Goal: Task Accomplishment & Management: Complete application form

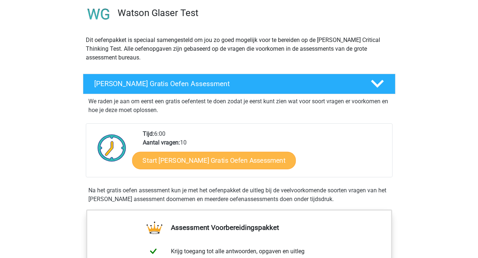
scroll to position [57, 0]
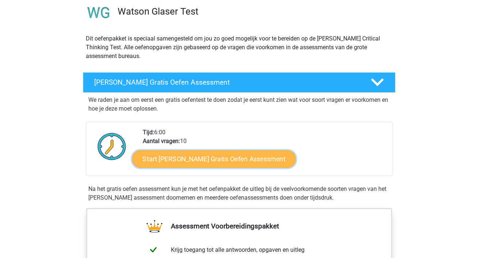
click at [204, 166] on link "Start [PERSON_NAME] Gratis Oefen Assessment" at bounding box center [214, 159] width 164 height 18
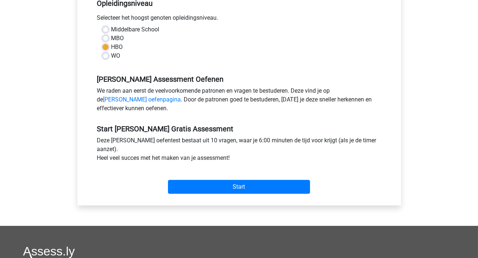
scroll to position [91, 0]
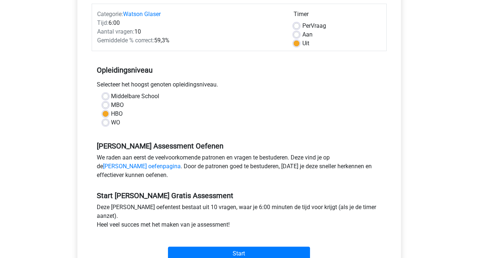
click at [301, 29] on div "Per Vraag" at bounding box center [336, 26] width 87 height 9
click at [302, 34] on label "Aan" at bounding box center [307, 34] width 10 height 9
click at [297, 34] on input "Aan" at bounding box center [296, 33] width 6 height 7
radio input "true"
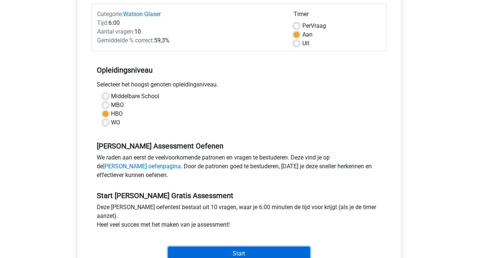
click at [265, 247] on input "Start" at bounding box center [239, 254] width 142 height 14
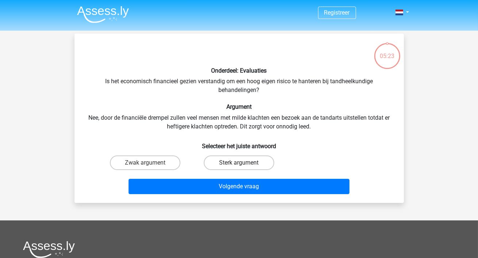
click at [237, 163] on label "Sterk argument" at bounding box center [239, 162] width 70 height 15
click at [239, 163] on input "Sterk argument" at bounding box center [241, 165] width 5 height 5
radio input "true"
click at [238, 175] on div "Volgende vraag" at bounding box center [239, 185] width 306 height 24
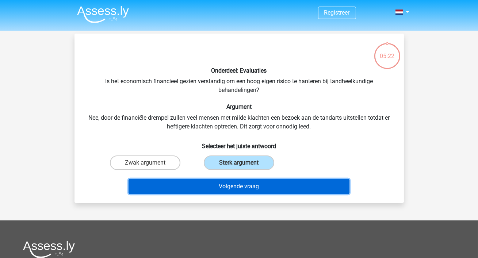
click at [238, 189] on button "Volgende vraag" at bounding box center [238, 186] width 221 height 15
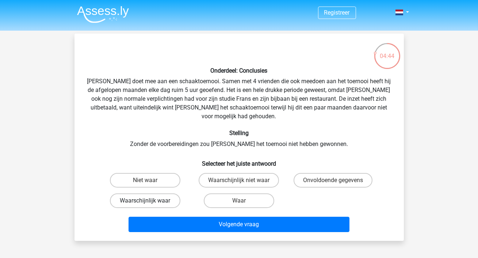
click at [155, 193] on label "Waarschijnlijk waar" at bounding box center [145, 200] width 70 height 15
click at [150, 201] on input "Waarschijnlijk waar" at bounding box center [147, 203] width 5 height 5
radio input "true"
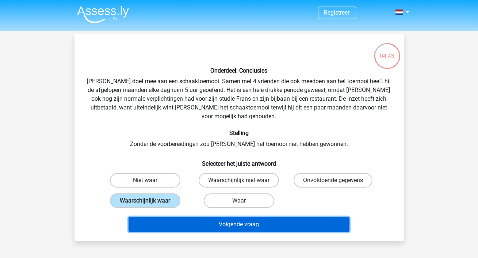
click at [250, 217] on button "Volgende vraag" at bounding box center [238, 224] width 221 height 15
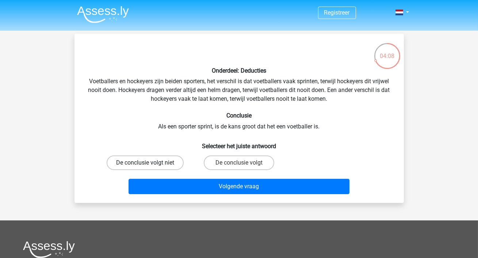
click at [159, 158] on label "De conclusie volgt niet" at bounding box center [145, 162] width 77 height 15
click at [150, 163] on input "De conclusie volgt niet" at bounding box center [147, 165] width 5 height 5
radio input "true"
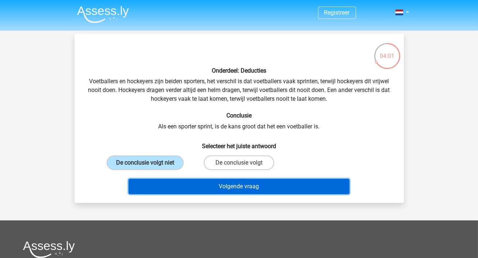
click at [249, 189] on button "Volgende vraag" at bounding box center [238, 186] width 221 height 15
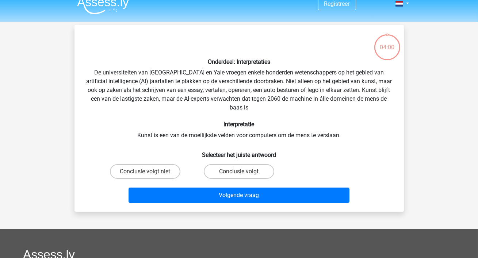
scroll to position [7, 0]
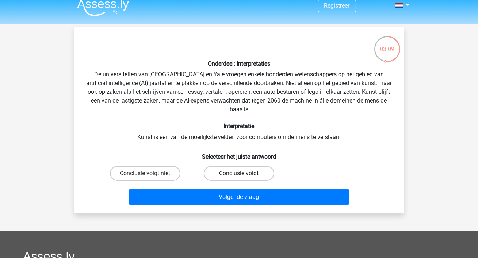
click at [228, 176] on label "Conclusie volgt" at bounding box center [239, 173] width 70 height 15
click at [239, 176] on input "Conclusie volgt" at bounding box center [241, 175] width 5 height 5
radio input "true"
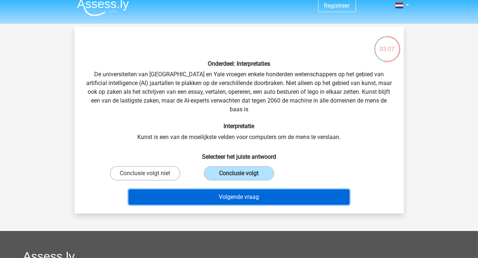
click at [257, 198] on button "Volgende vraag" at bounding box center [238, 196] width 221 height 15
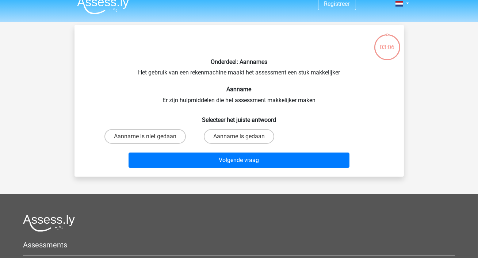
scroll to position [0, 0]
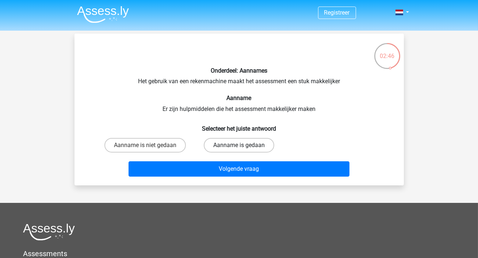
click at [238, 147] on label "Aanname is gedaan" at bounding box center [239, 145] width 70 height 15
click at [239, 147] on input "Aanname is gedaan" at bounding box center [241, 147] width 5 height 5
radio input "true"
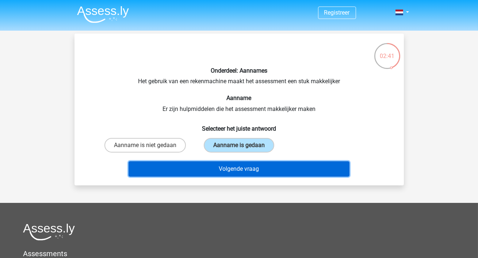
click at [248, 170] on button "Volgende vraag" at bounding box center [238, 168] width 221 height 15
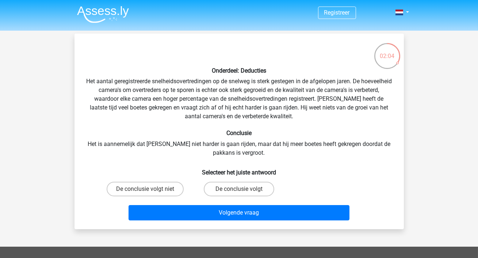
click at [240, 190] on input "De conclusie volgt" at bounding box center [241, 191] width 5 height 5
radio input "true"
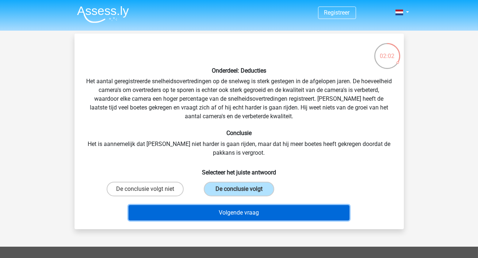
click at [269, 214] on button "Volgende vraag" at bounding box center [238, 212] width 221 height 15
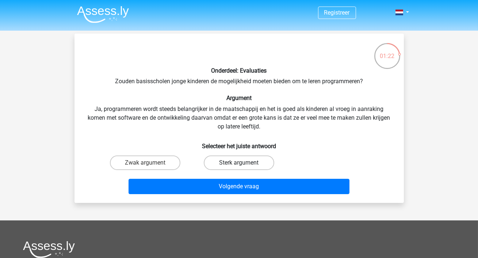
click at [239, 162] on label "Sterk argument" at bounding box center [239, 162] width 70 height 15
click at [239, 163] on input "Sterk argument" at bounding box center [241, 165] width 5 height 5
radio input "true"
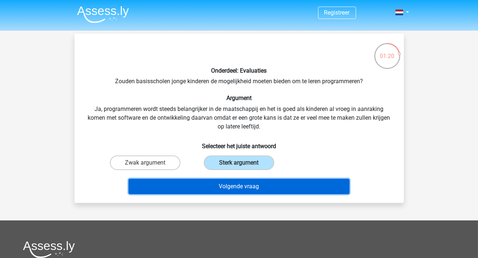
click at [274, 187] on button "Volgende vraag" at bounding box center [238, 186] width 221 height 15
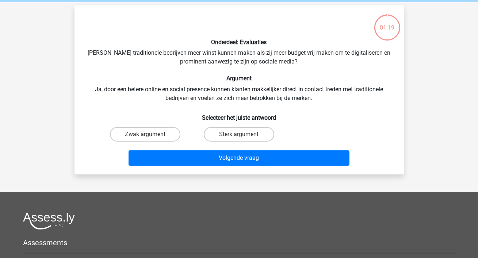
scroll to position [34, 0]
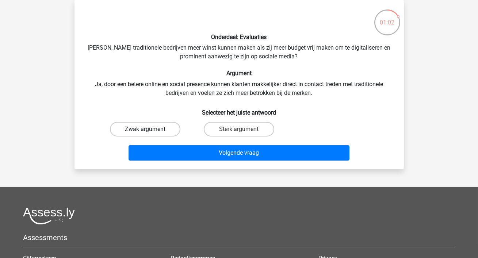
click at [152, 132] on label "Zwak argument" at bounding box center [145, 129] width 70 height 15
click at [150, 132] on input "Zwak argument" at bounding box center [147, 131] width 5 height 5
radio input "true"
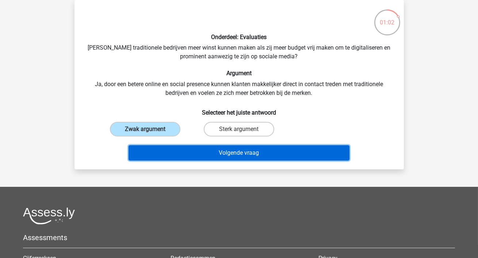
click at [196, 155] on button "Volgende vraag" at bounding box center [238, 152] width 221 height 15
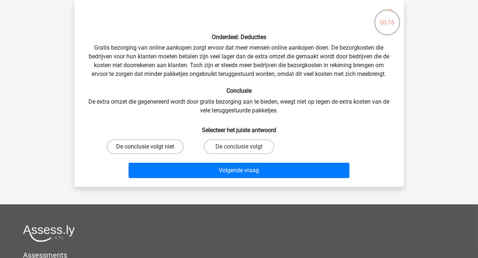
click at [169, 146] on label "De conclusie volgt niet" at bounding box center [145, 146] width 77 height 15
click at [150, 147] on input "De conclusie volgt niet" at bounding box center [147, 149] width 5 height 5
radio input "true"
click at [233, 154] on div "De conclusie volgt" at bounding box center [239, 146] width 94 height 20
click at [231, 151] on label "De conclusie volgt" at bounding box center [239, 146] width 70 height 15
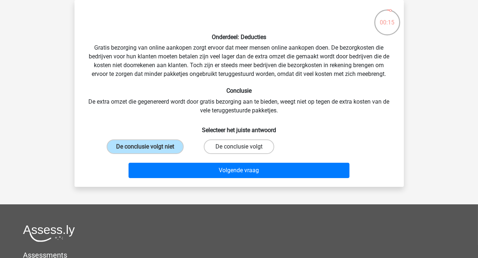
click at [239, 151] on input "De conclusie volgt" at bounding box center [241, 149] width 5 height 5
radio input "true"
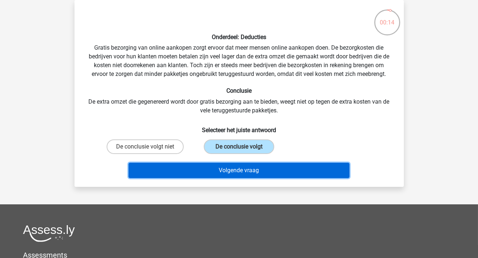
click at [236, 168] on button "Volgende vraag" at bounding box center [238, 170] width 221 height 15
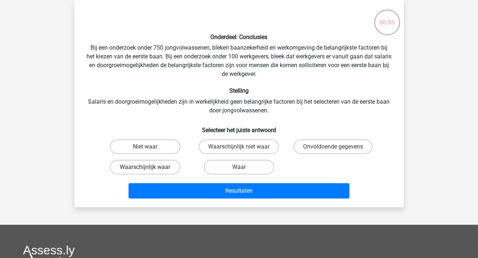
click at [169, 168] on label "Waarschijnlijk waar" at bounding box center [145, 167] width 70 height 15
click at [150, 168] on input "Waarschijnlijk waar" at bounding box center [147, 169] width 5 height 5
radio input "true"
click at [253, 150] on label "Waarschijnlijk niet waar" at bounding box center [238, 146] width 80 height 15
click at [243, 150] on input "Waarschijnlijk niet waar" at bounding box center [241, 149] width 5 height 5
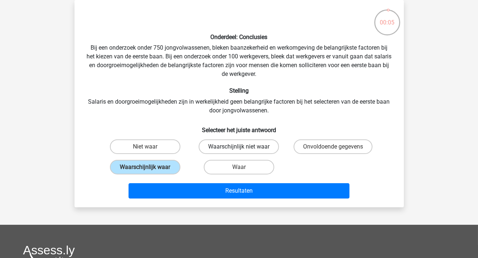
radio input "true"
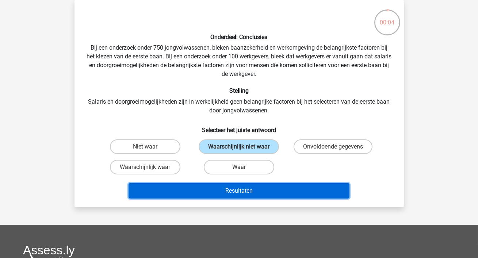
click at [262, 192] on button "Resultaten" at bounding box center [238, 190] width 221 height 15
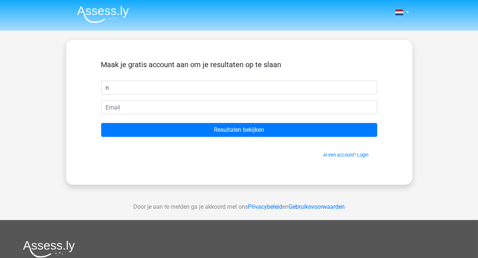
type input "noelle"
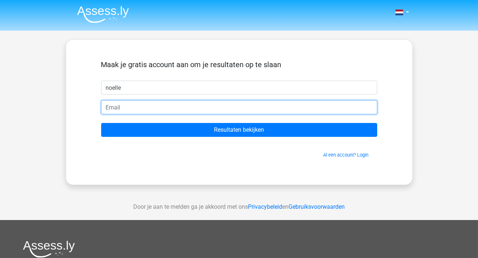
click at [165, 109] on input "email" at bounding box center [239, 107] width 276 height 14
type input "noelleschroevers@gmail.com"
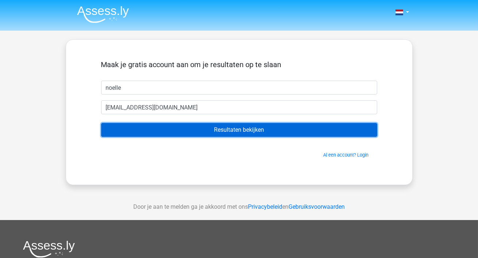
click at [224, 136] on input "Resultaten bekijken" at bounding box center [239, 130] width 276 height 14
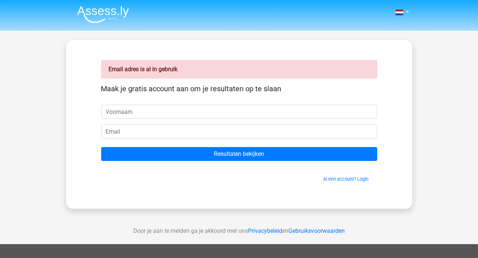
click at [353, 175] on span "Al een account? Login" at bounding box center [239, 178] width 270 height 7
click at [348, 179] on link "Al een account? Login" at bounding box center [345, 178] width 45 height 5
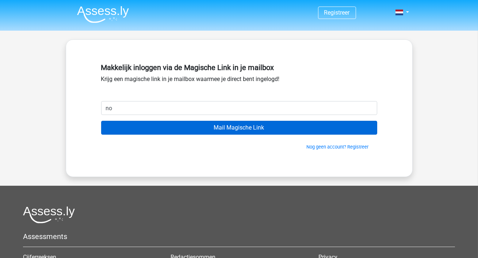
type input "noelleschroevers@gmail.com"
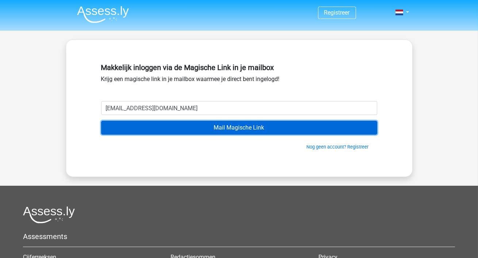
click at [224, 127] on input "Mail Magische Link" at bounding box center [239, 128] width 276 height 14
